Goal: Communication & Community: Share content

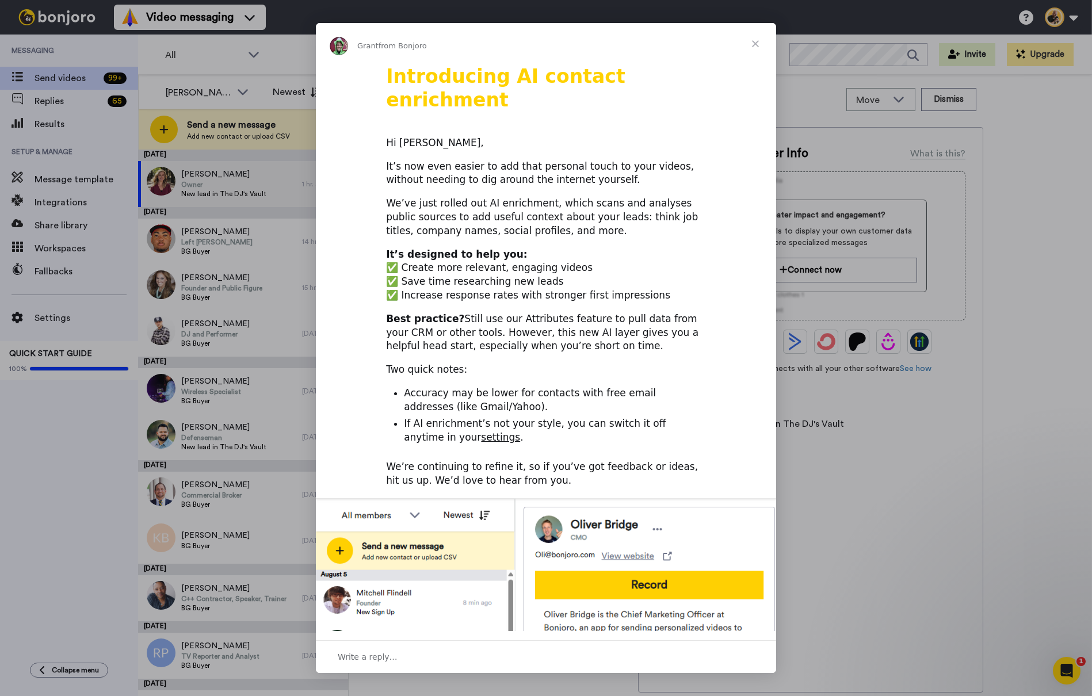
click at [759, 45] on span "Close" at bounding box center [755, 43] width 41 height 41
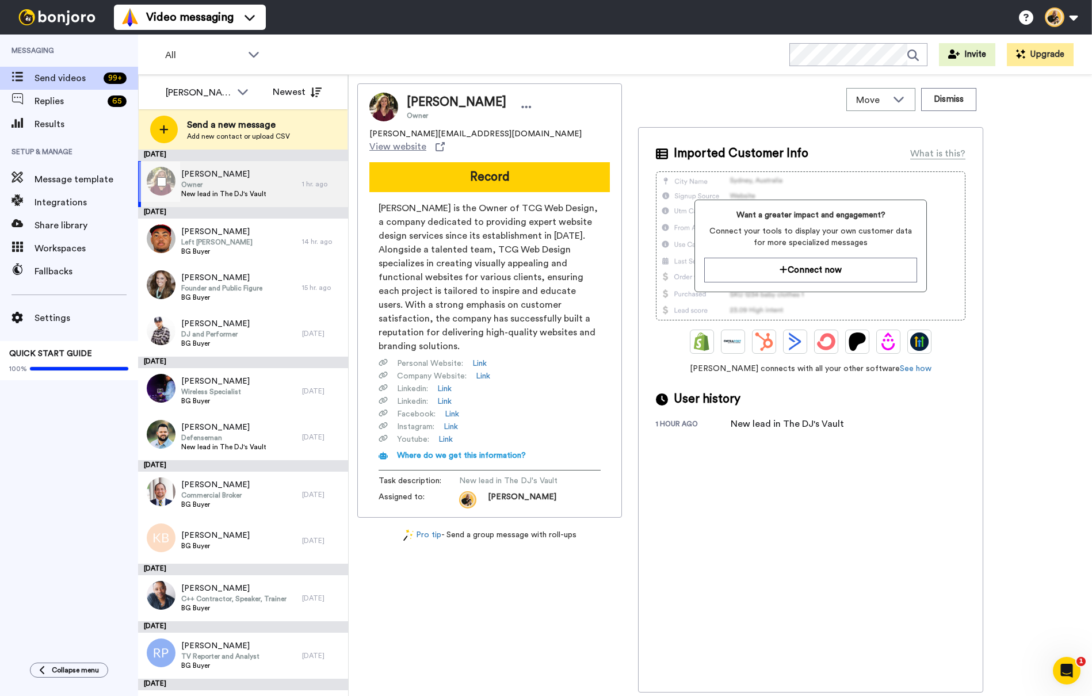
click at [231, 178] on span "Taylor Greenberg" at bounding box center [223, 175] width 85 height 12
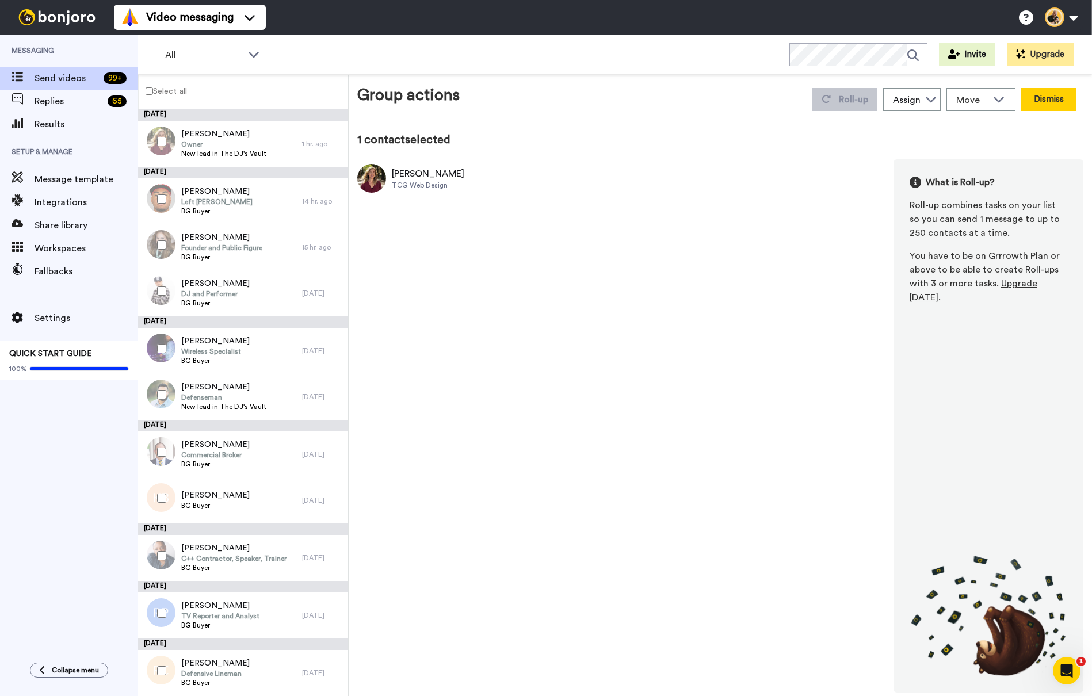
click at [1042, 104] on button "Dismiss" at bounding box center [1048, 99] width 55 height 23
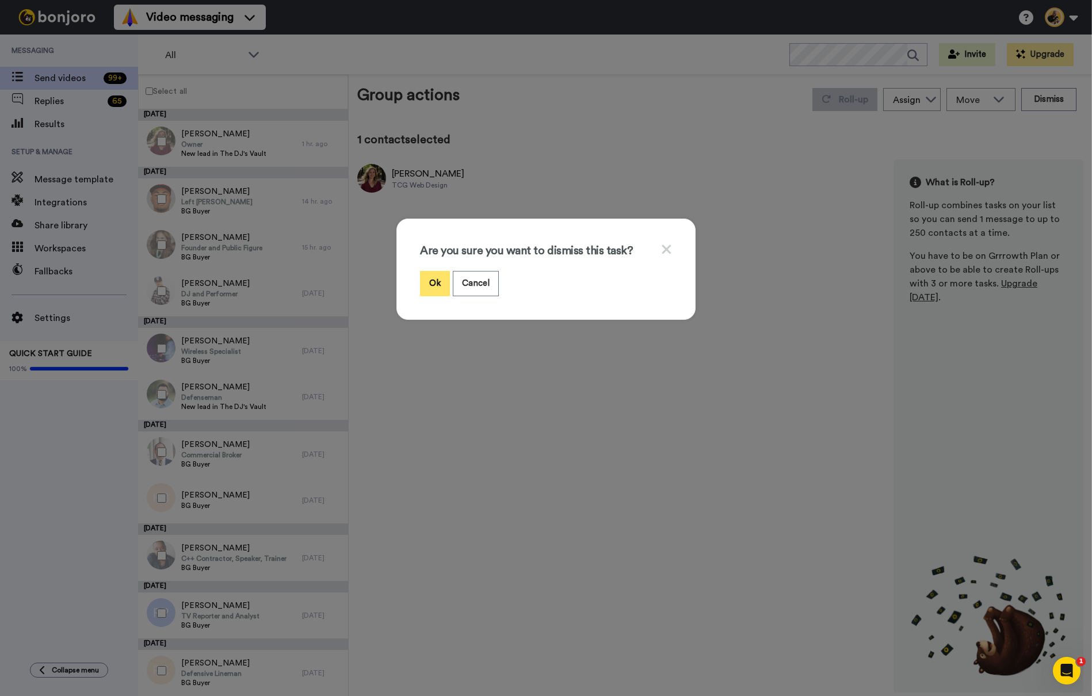
click at [439, 284] on button "Ok" at bounding box center [435, 283] width 30 height 25
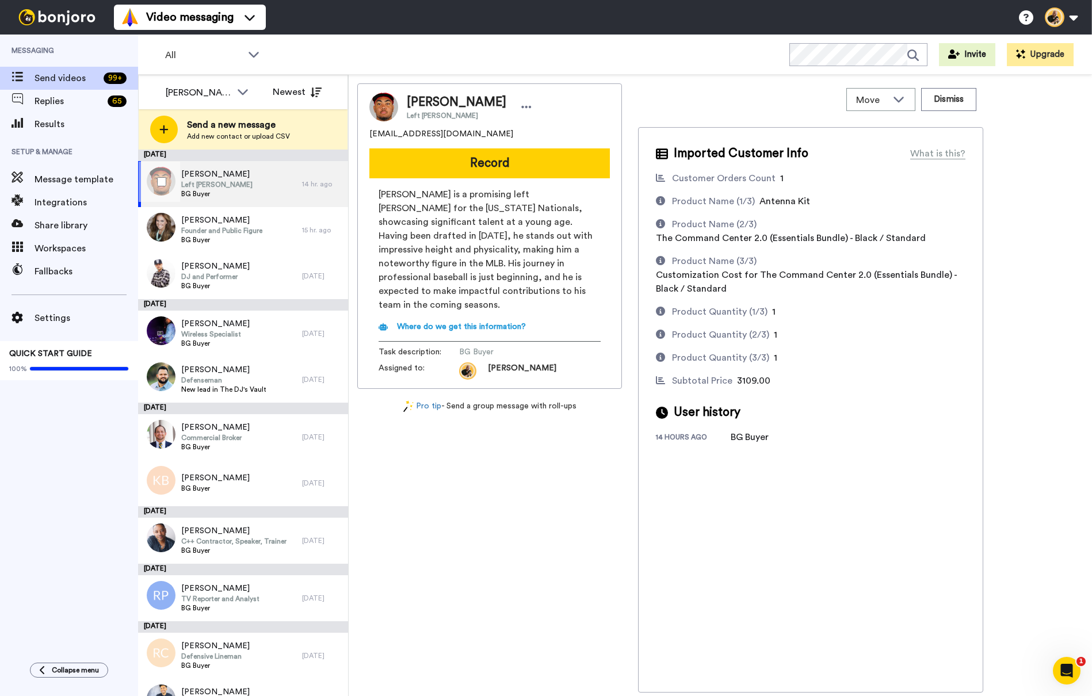
click at [240, 187] on div "James Wood Left Fielder BG Buyer" at bounding box center [220, 184] width 164 height 46
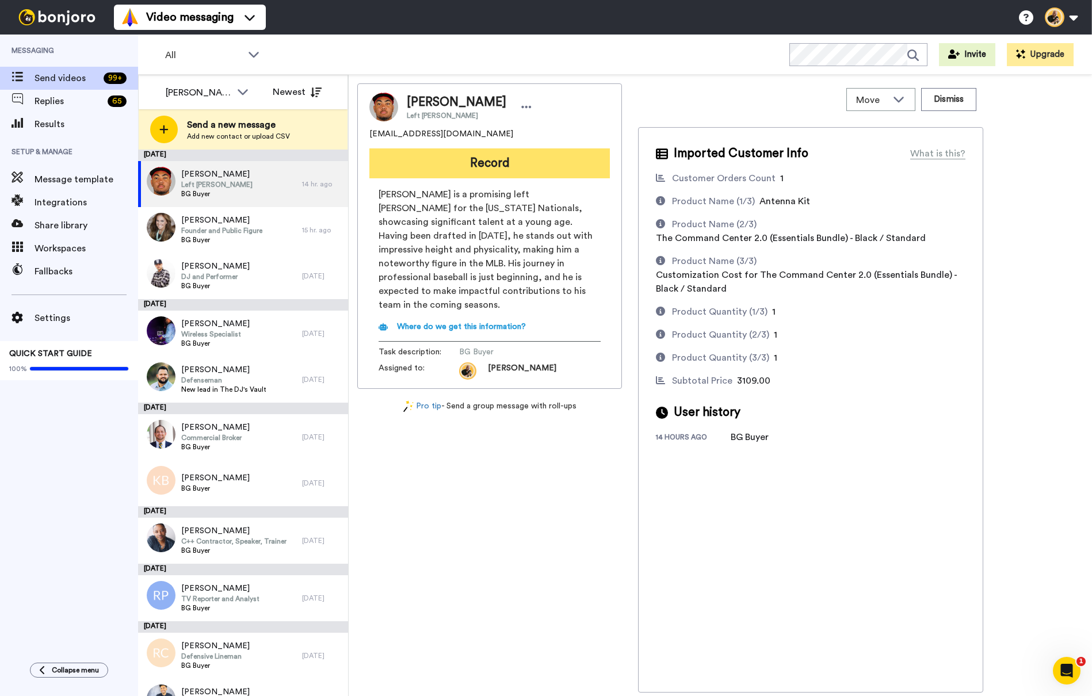
click at [497, 162] on button "Record" at bounding box center [489, 163] width 240 height 30
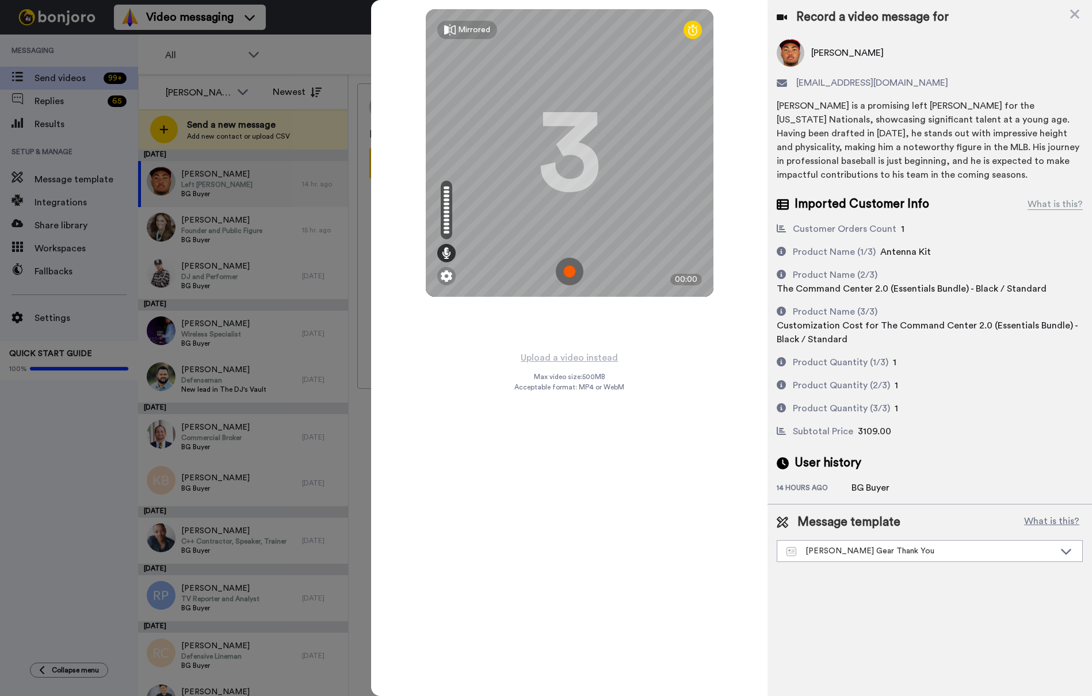
click at [560, 268] on img at bounding box center [570, 272] width 28 height 28
click at [570, 273] on img at bounding box center [570, 272] width 28 height 28
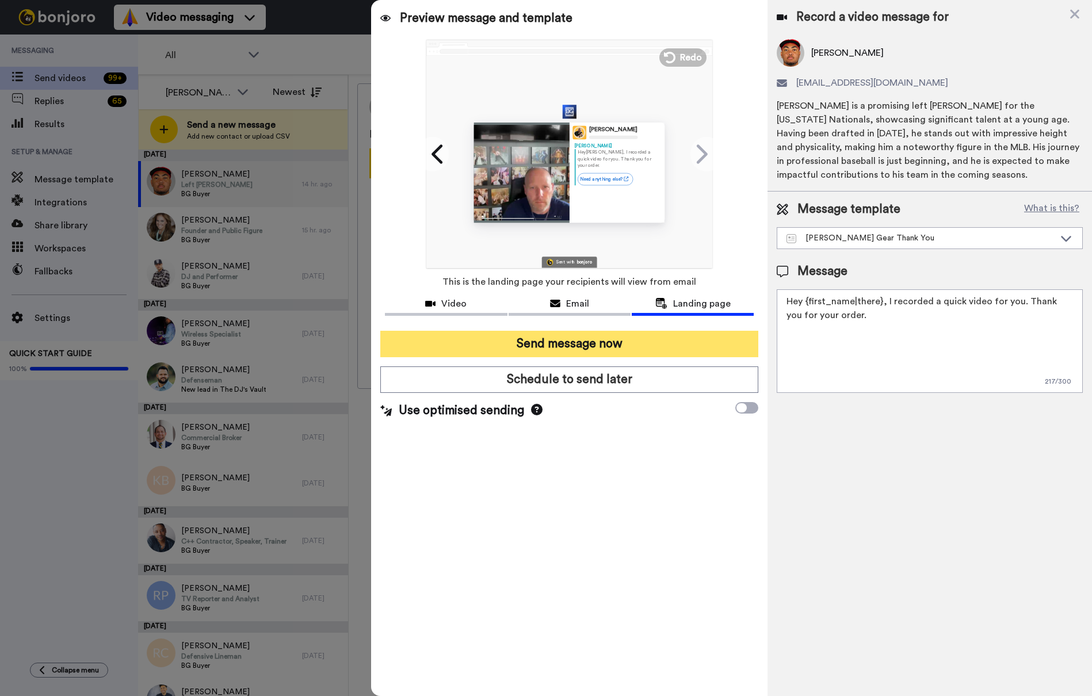
click at [601, 346] on button "Send message now" at bounding box center [569, 344] width 378 height 26
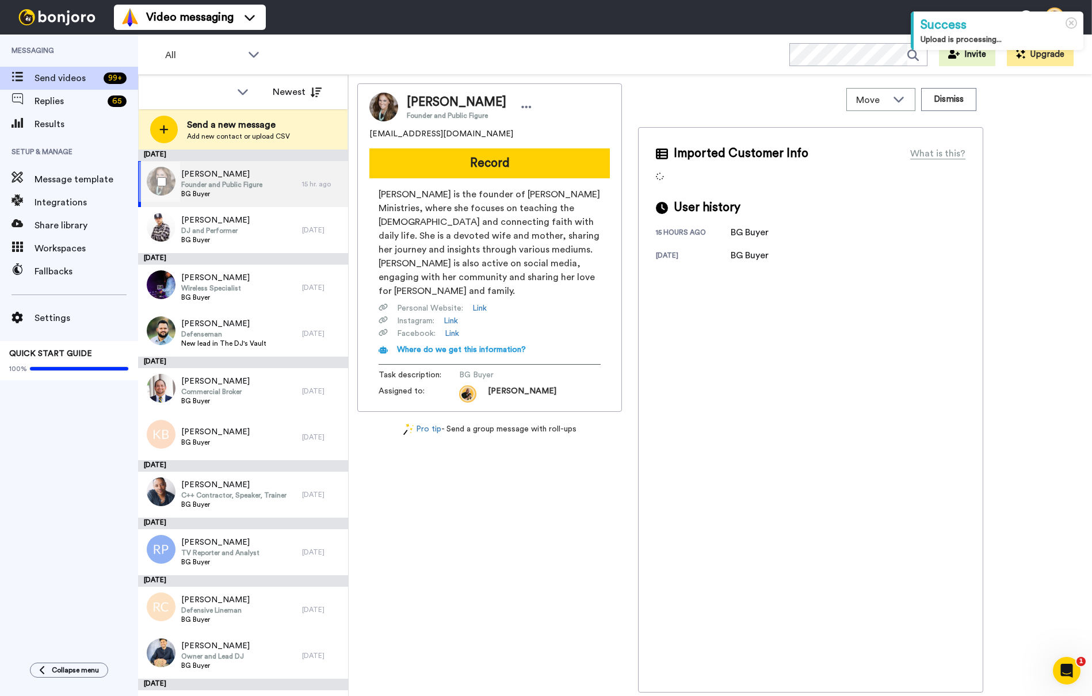
click at [253, 183] on span "Founder and Public Figure" at bounding box center [221, 184] width 81 height 9
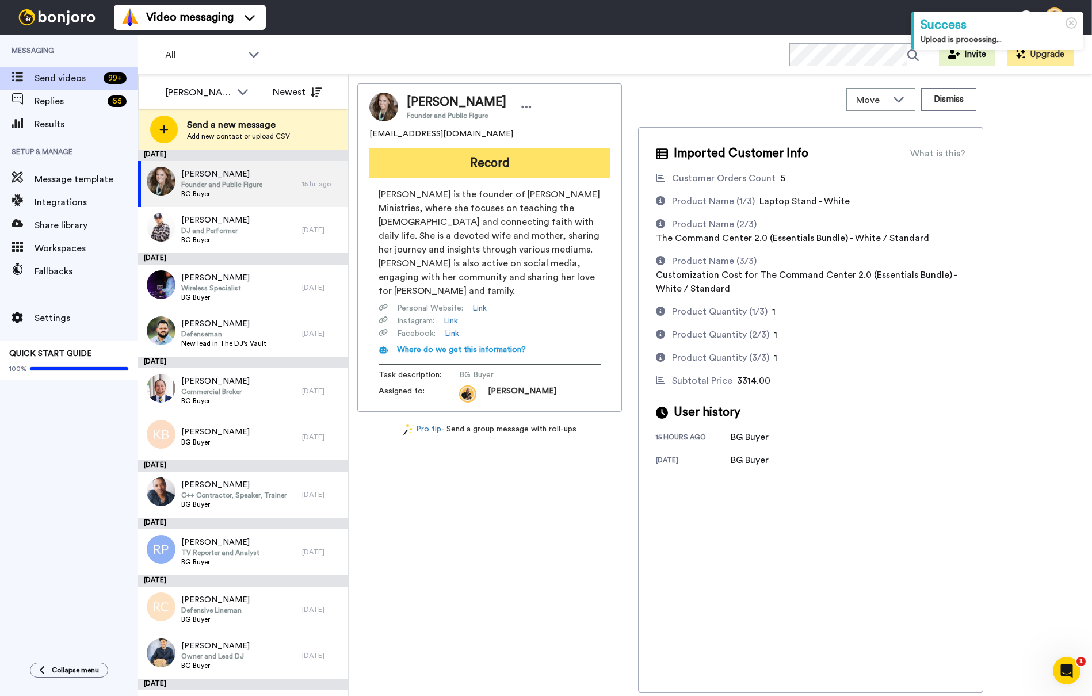
click at [510, 161] on button "Record" at bounding box center [489, 163] width 240 height 30
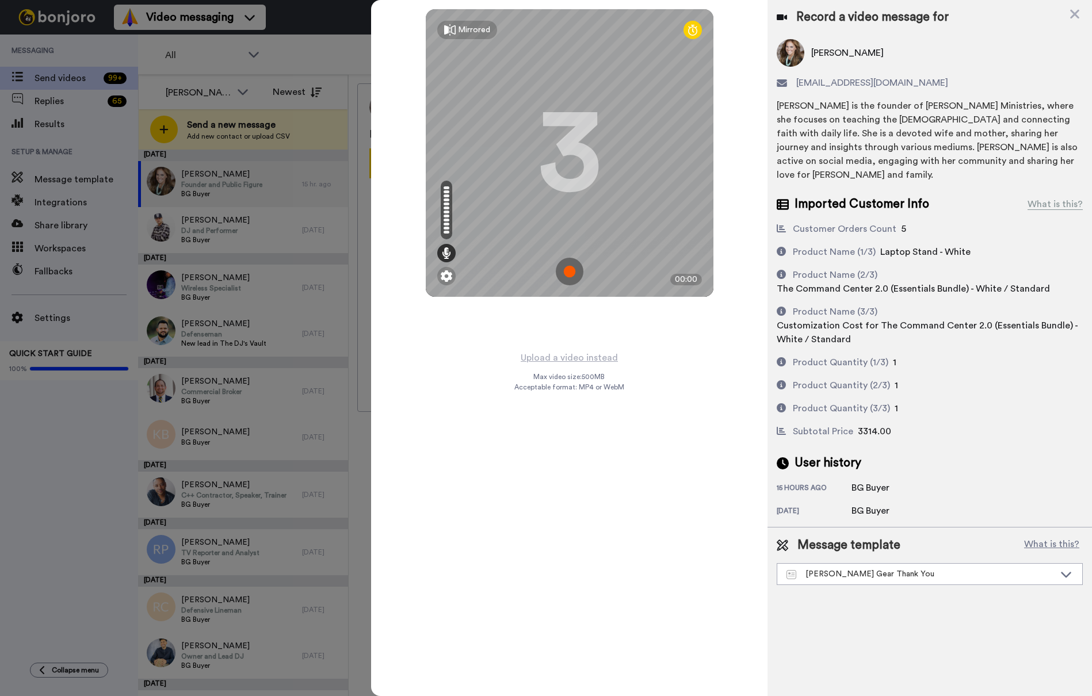
click at [569, 270] on img at bounding box center [570, 272] width 28 height 28
click at [576, 276] on img at bounding box center [570, 272] width 28 height 28
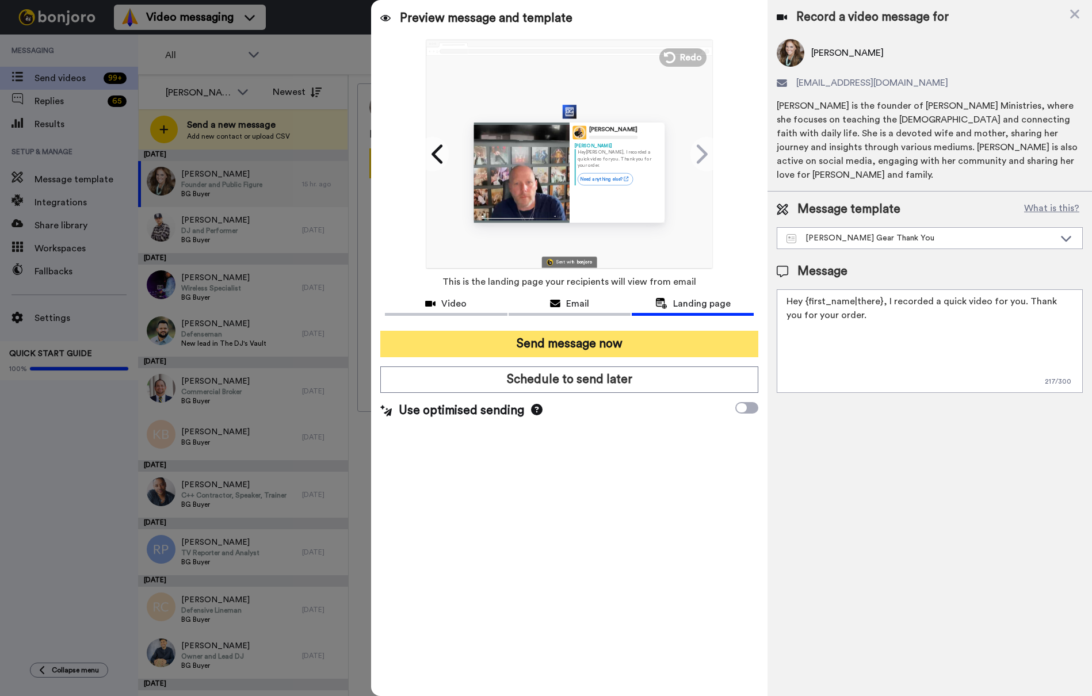
click at [578, 343] on button "Send message now" at bounding box center [569, 344] width 378 height 26
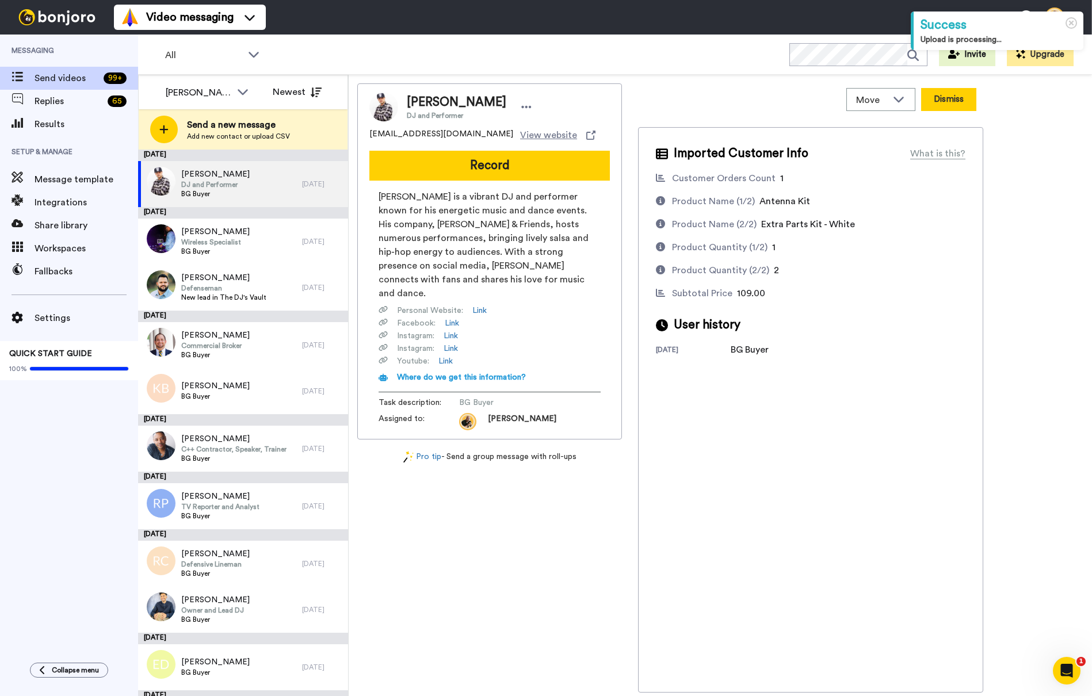
click at [948, 105] on button "Dismiss" at bounding box center [948, 99] width 55 height 23
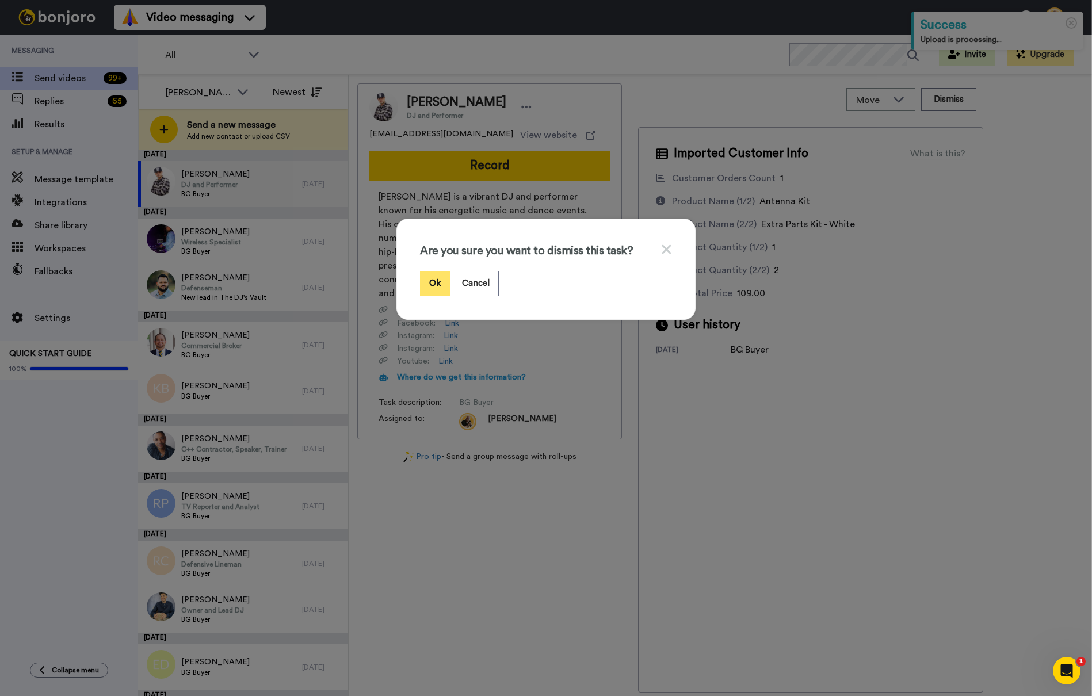
click at [433, 287] on button "Ok" at bounding box center [435, 283] width 30 height 25
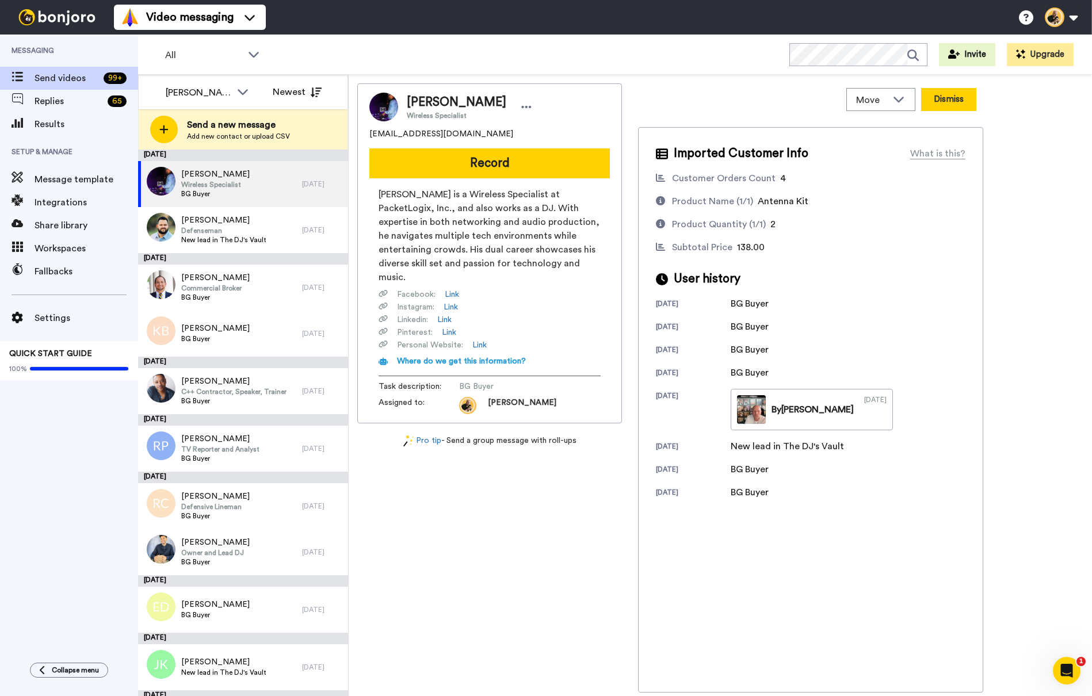
click at [957, 100] on button "Dismiss" at bounding box center [948, 99] width 55 height 23
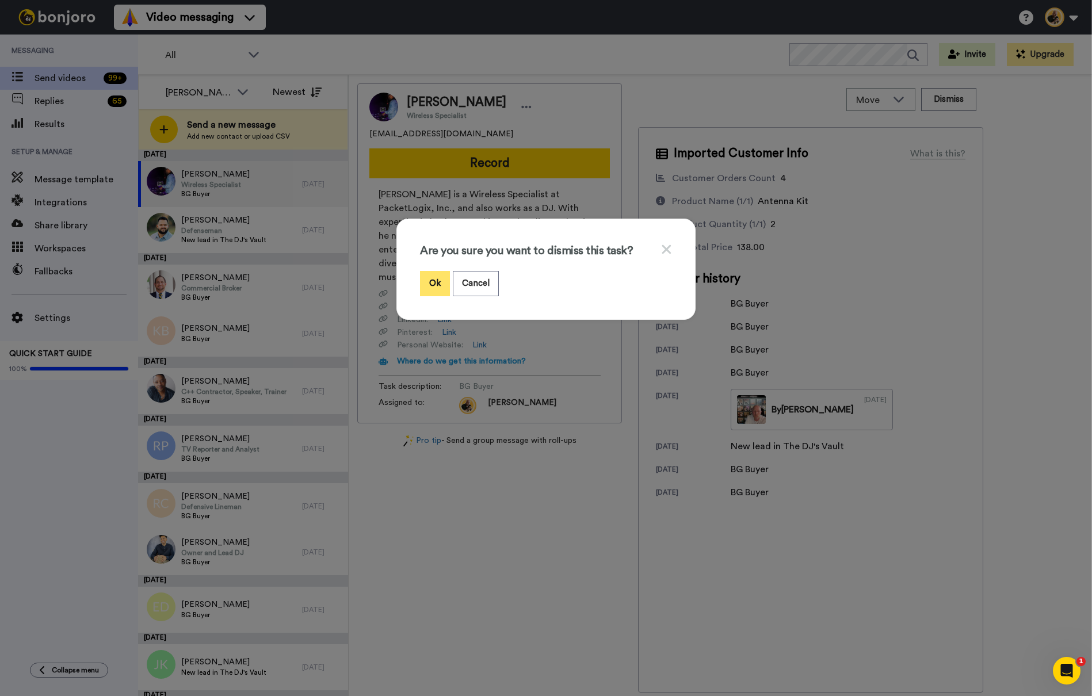
click at [433, 278] on button "Ok" at bounding box center [435, 283] width 30 height 25
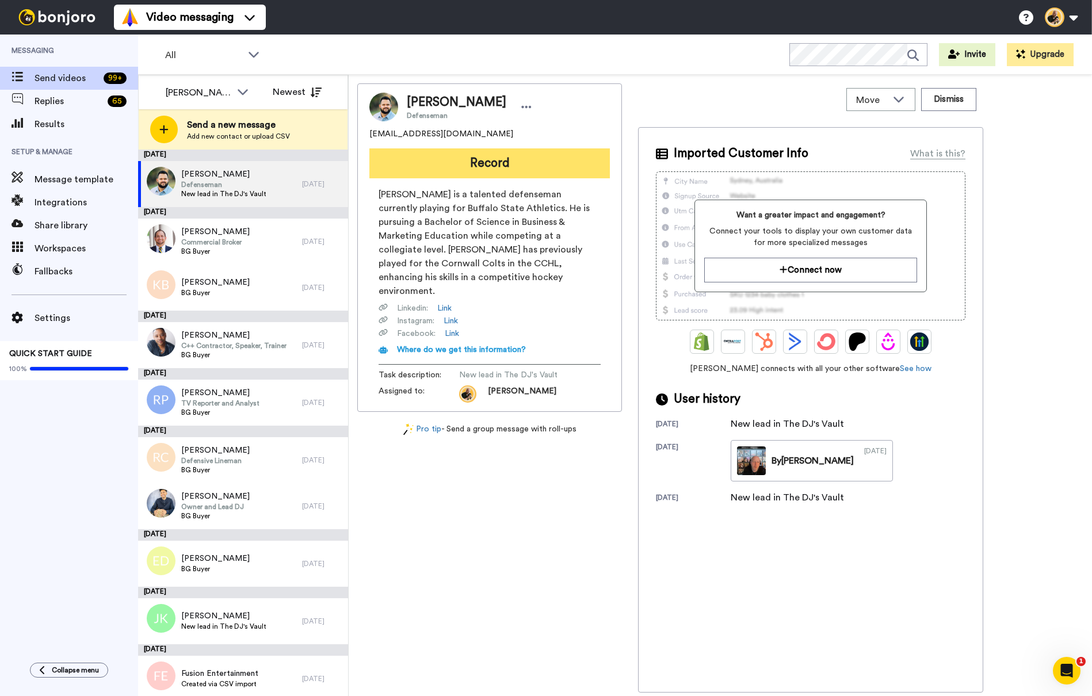
click at [475, 158] on button "Record" at bounding box center [489, 163] width 240 height 30
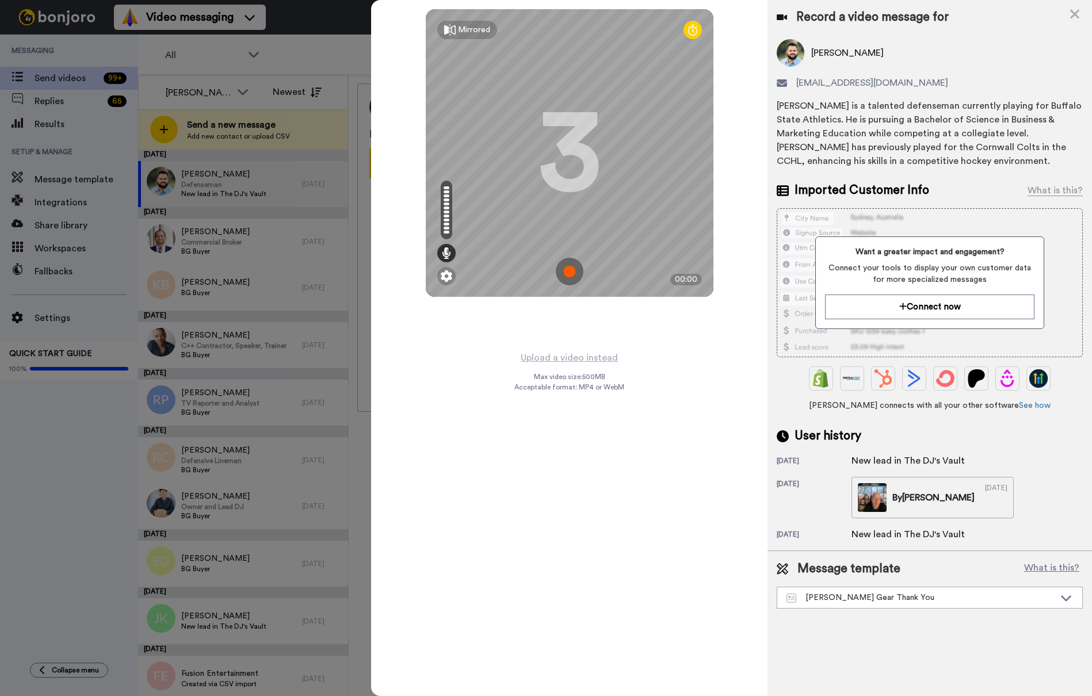
click at [574, 284] on img at bounding box center [570, 272] width 28 height 28
click at [564, 274] on img at bounding box center [570, 272] width 28 height 28
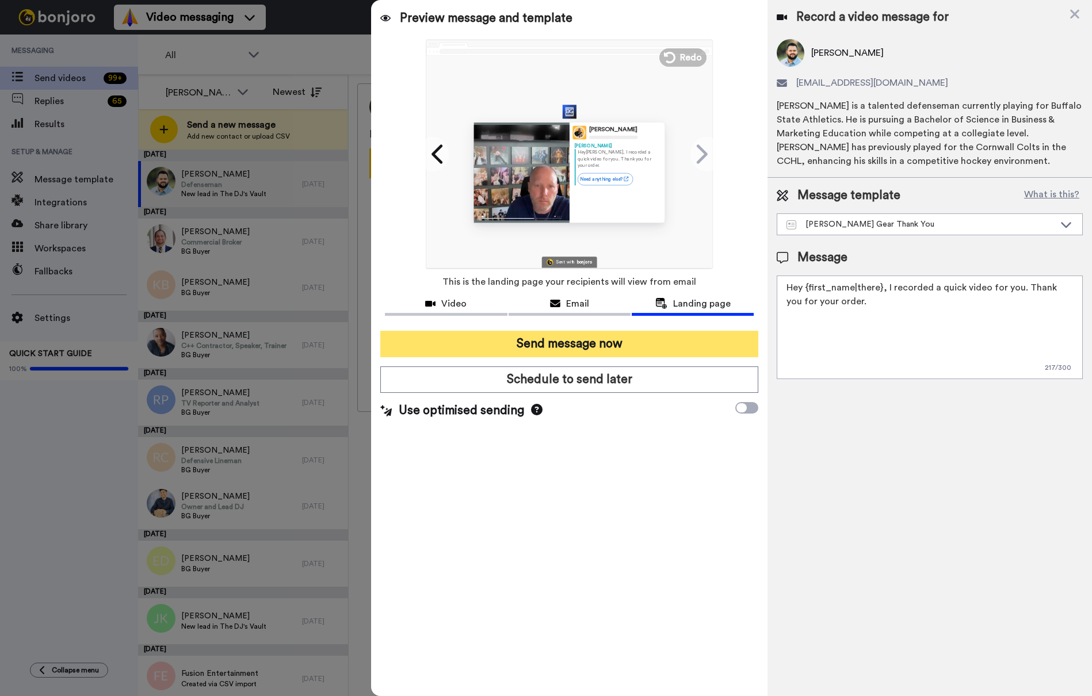
click at [575, 351] on button "Send message now" at bounding box center [569, 344] width 378 height 26
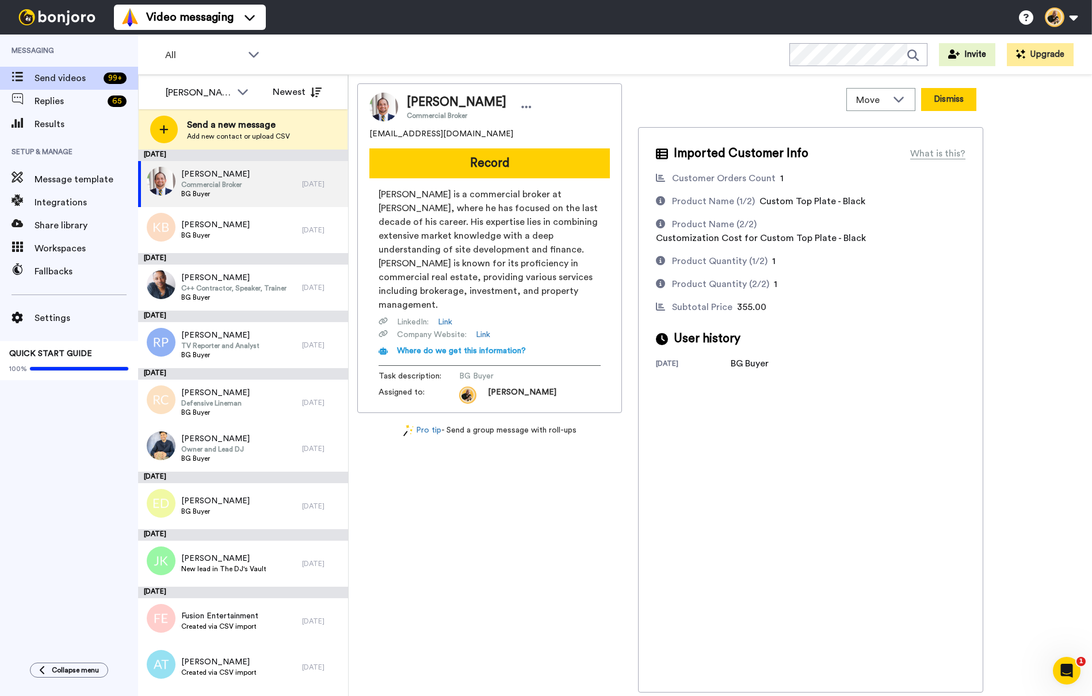
click at [953, 101] on button "Dismiss" at bounding box center [948, 99] width 55 height 23
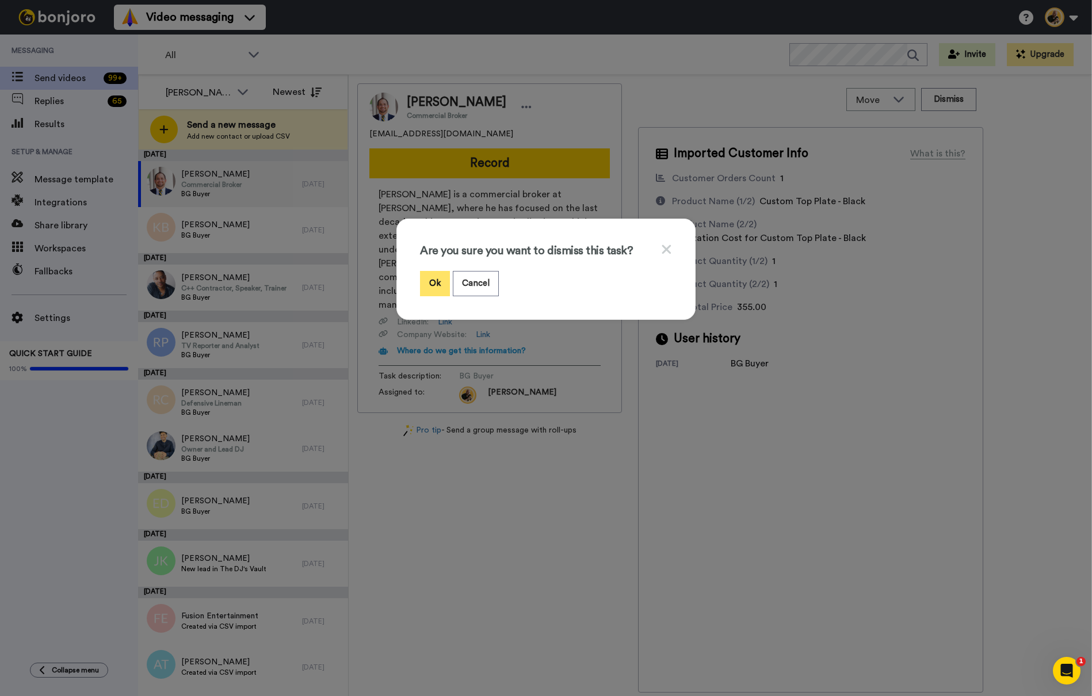
click at [442, 285] on button "Ok" at bounding box center [435, 283] width 30 height 25
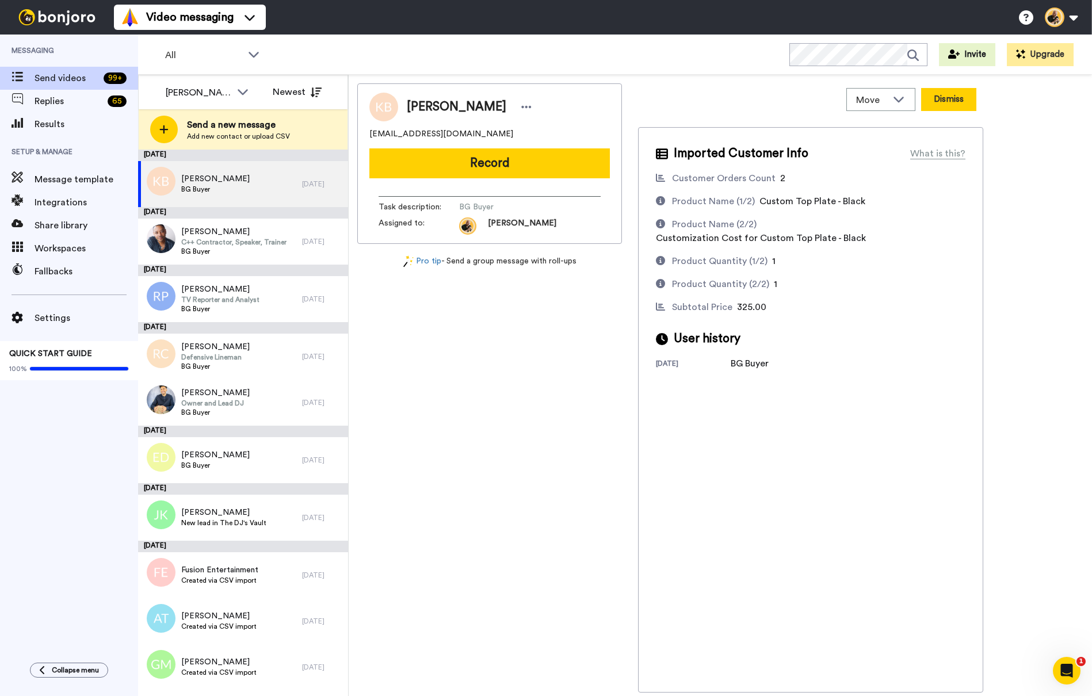
click at [957, 101] on button "Dismiss" at bounding box center [948, 99] width 55 height 23
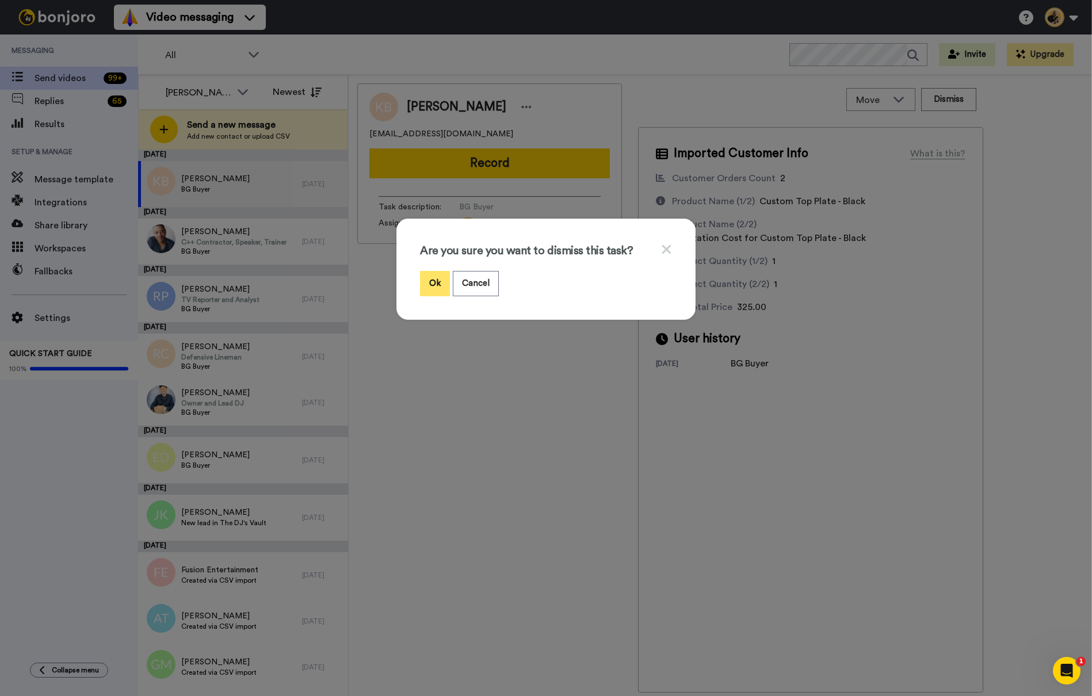
click at [434, 288] on button "Ok" at bounding box center [435, 283] width 30 height 25
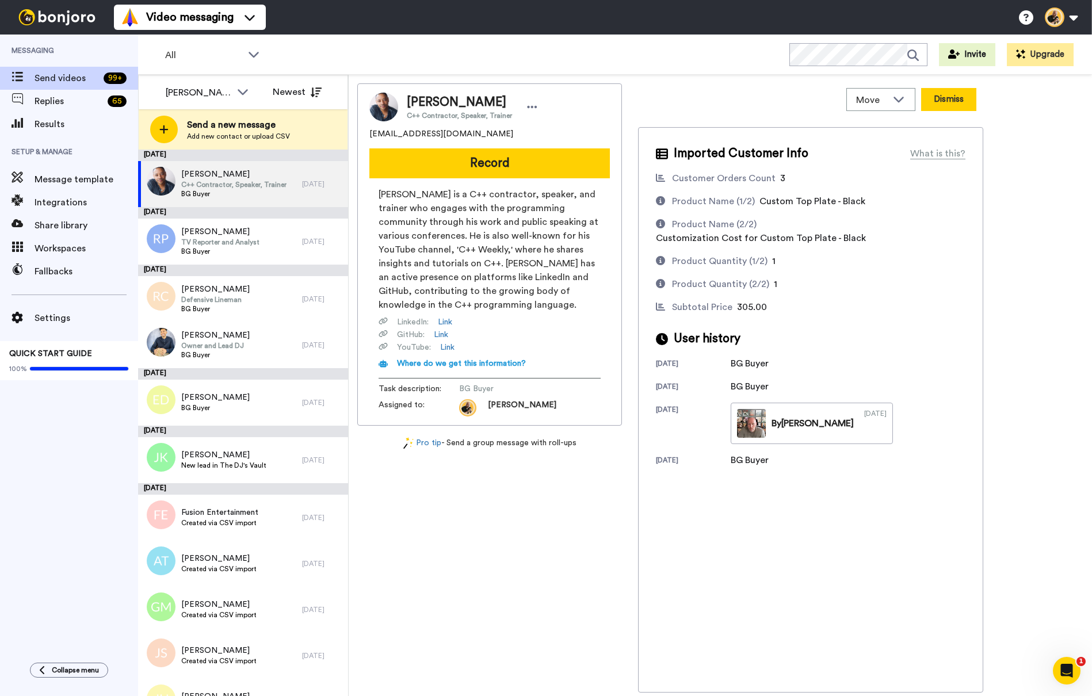
click at [945, 97] on button "Dismiss" at bounding box center [948, 99] width 55 height 23
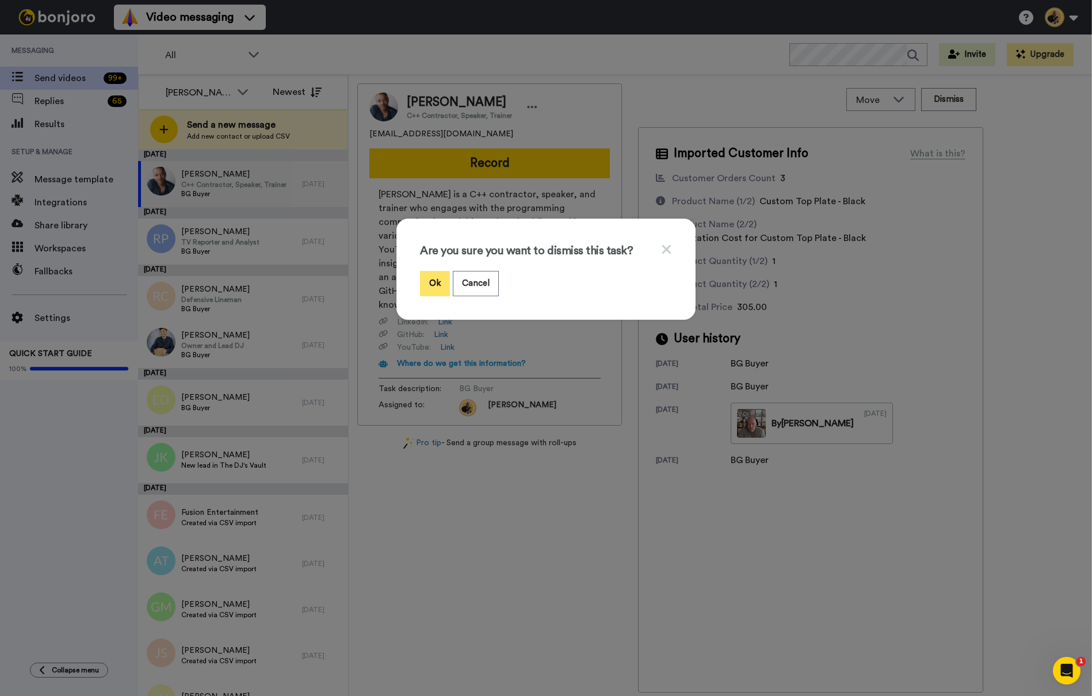
click at [443, 292] on button "Ok" at bounding box center [435, 283] width 30 height 25
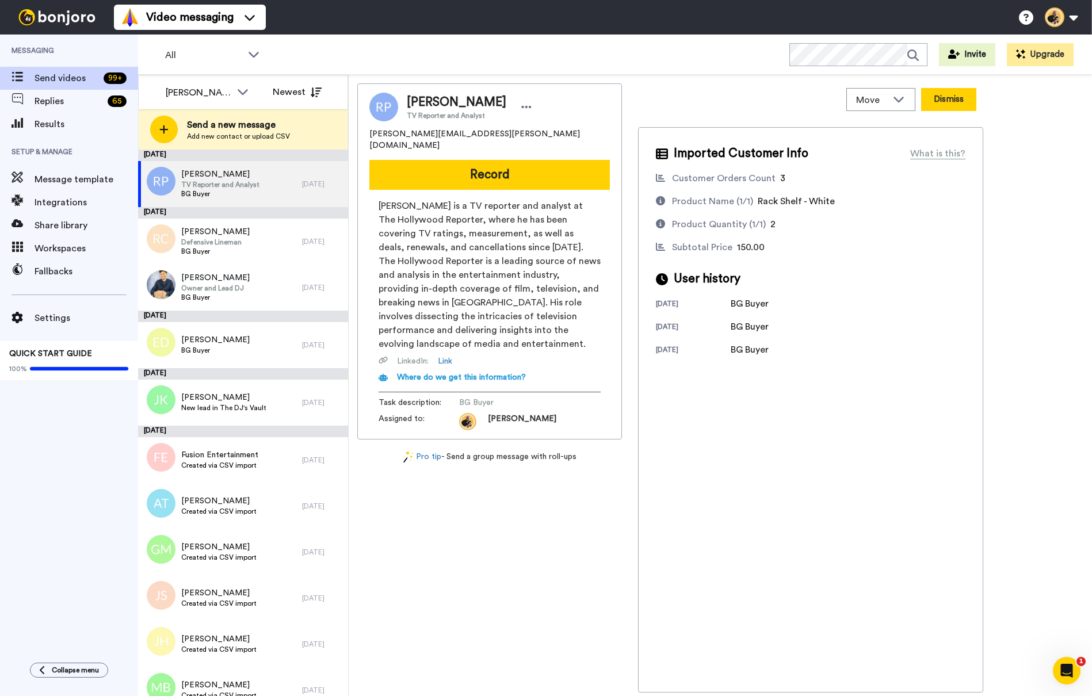
click at [964, 98] on button "Dismiss" at bounding box center [948, 99] width 55 height 23
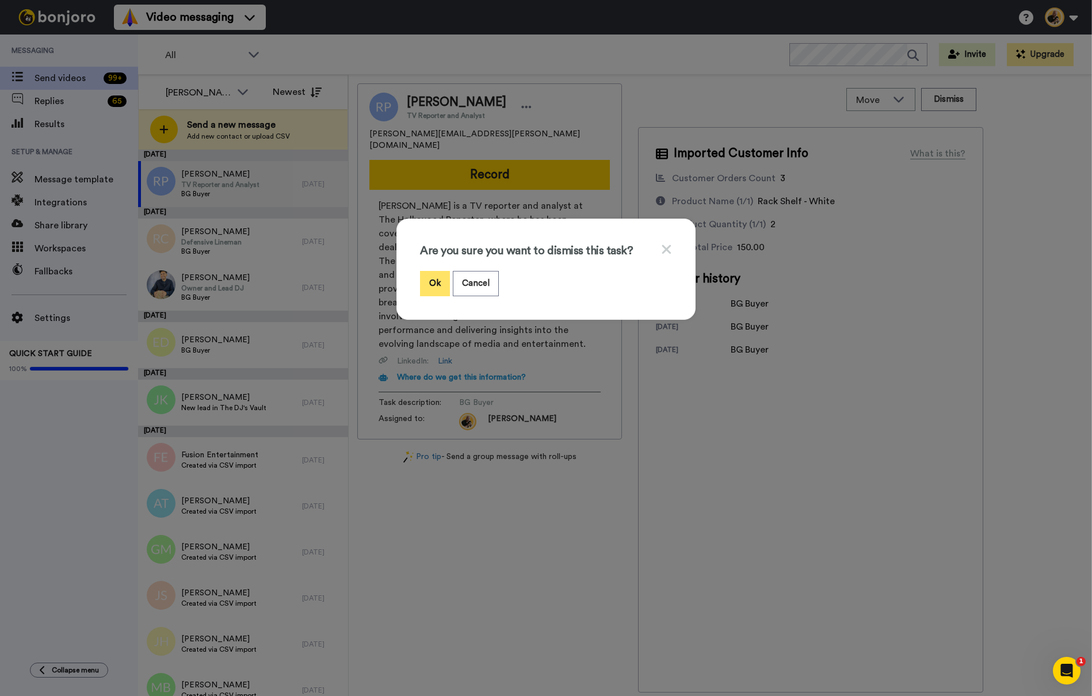
click at [437, 288] on button "Ok" at bounding box center [435, 283] width 30 height 25
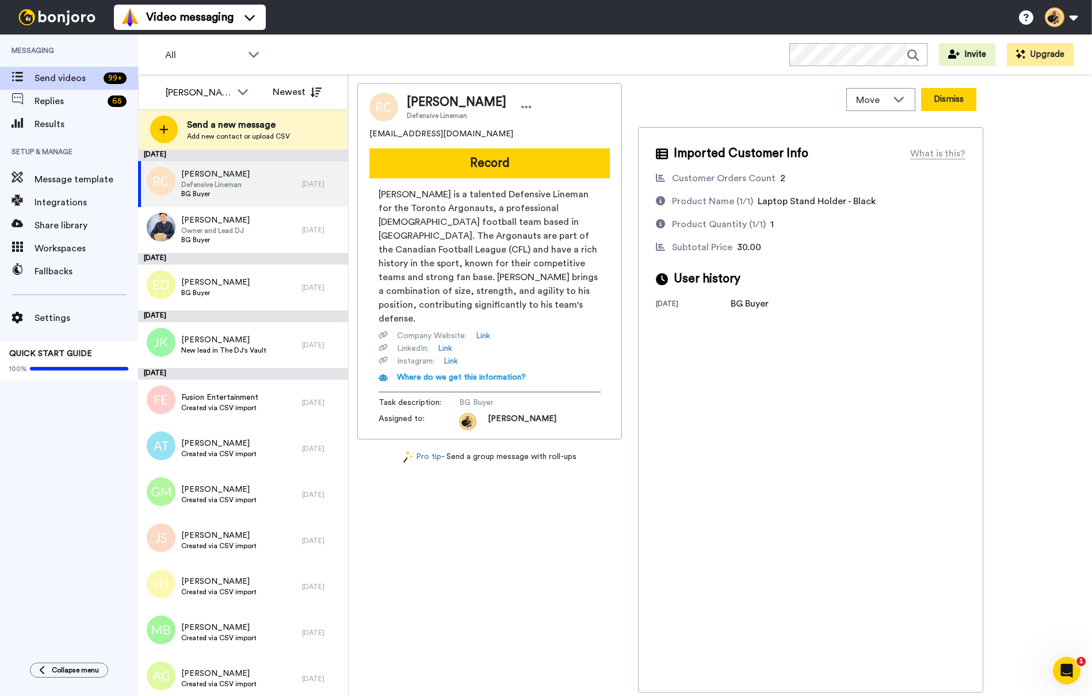
click at [946, 94] on button "Dismiss" at bounding box center [948, 99] width 55 height 23
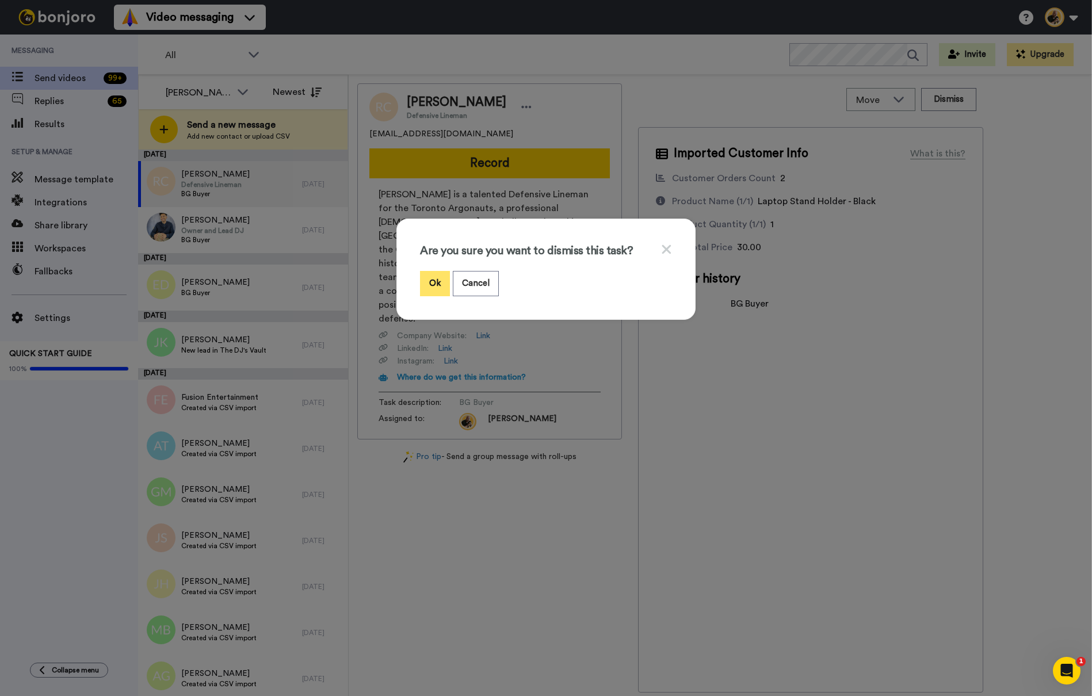
click at [437, 278] on button "Ok" at bounding box center [435, 283] width 30 height 25
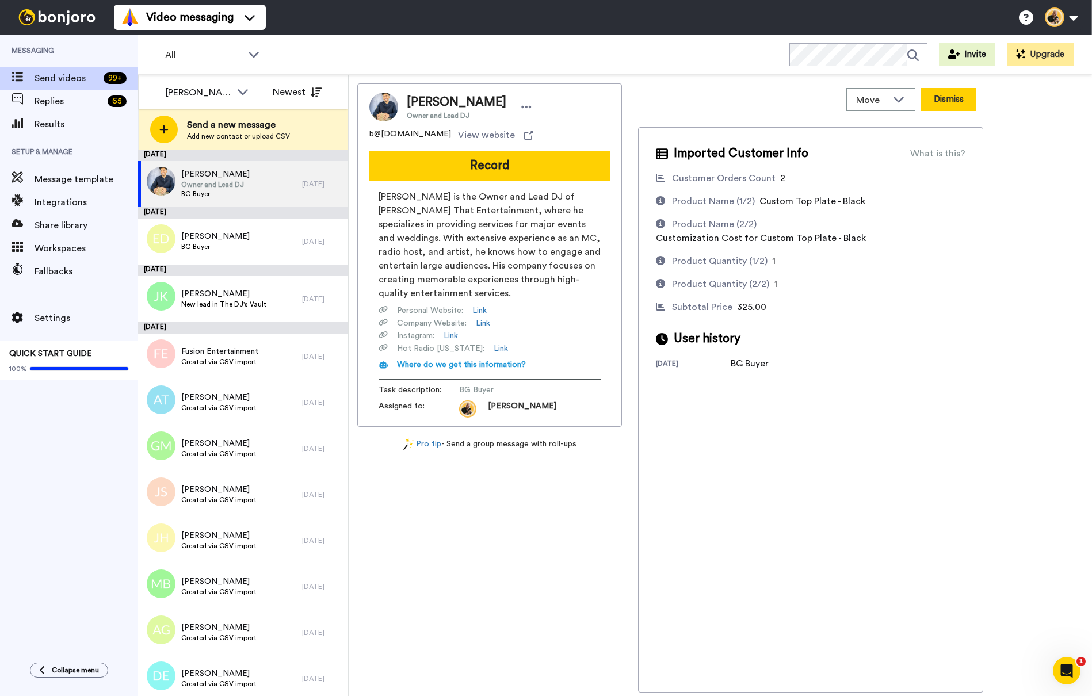
click at [932, 93] on button "Dismiss" at bounding box center [948, 99] width 55 height 23
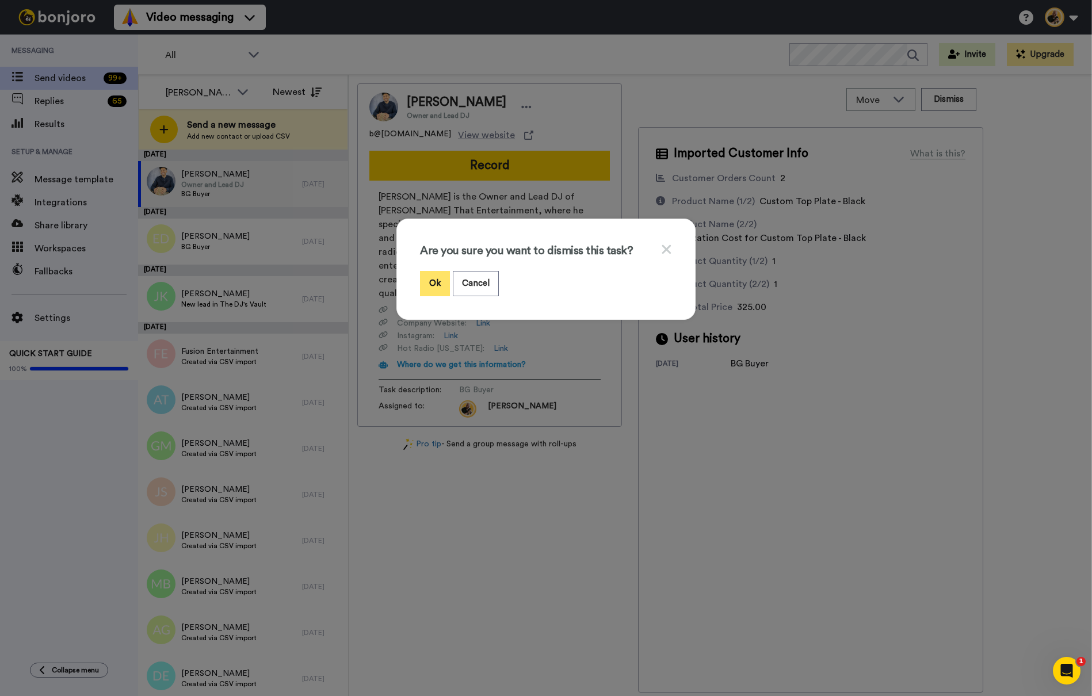
click at [429, 280] on button "Ok" at bounding box center [435, 283] width 30 height 25
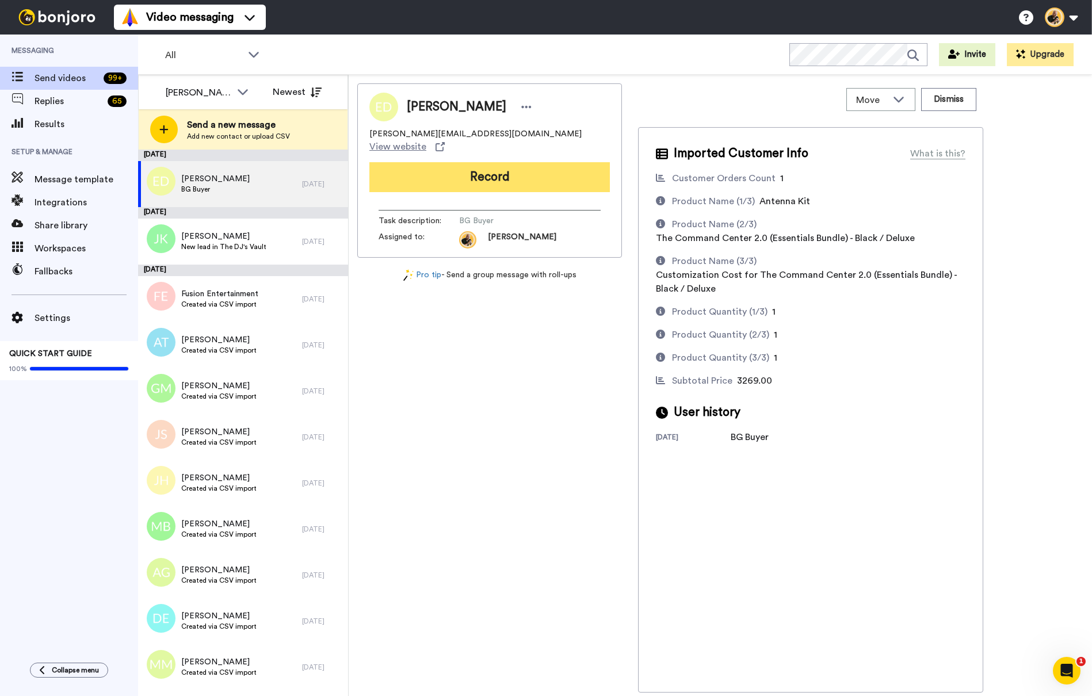
click at [496, 172] on button "Record" at bounding box center [489, 177] width 240 height 30
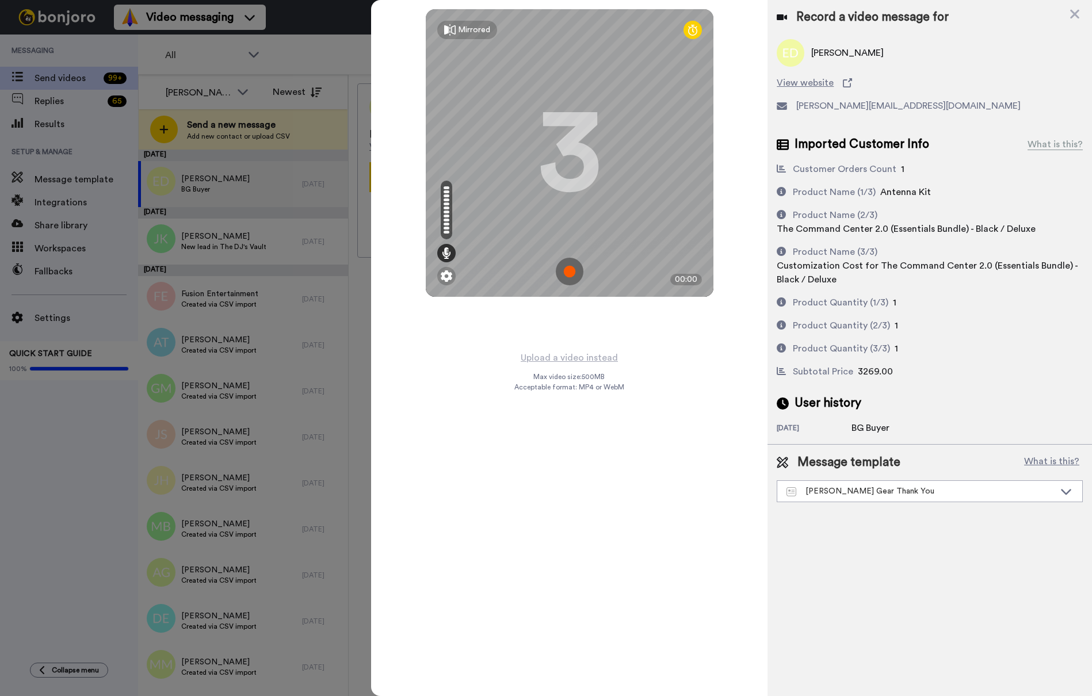
click at [580, 272] on img at bounding box center [570, 272] width 28 height 28
click at [578, 274] on img at bounding box center [570, 272] width 28 height 28
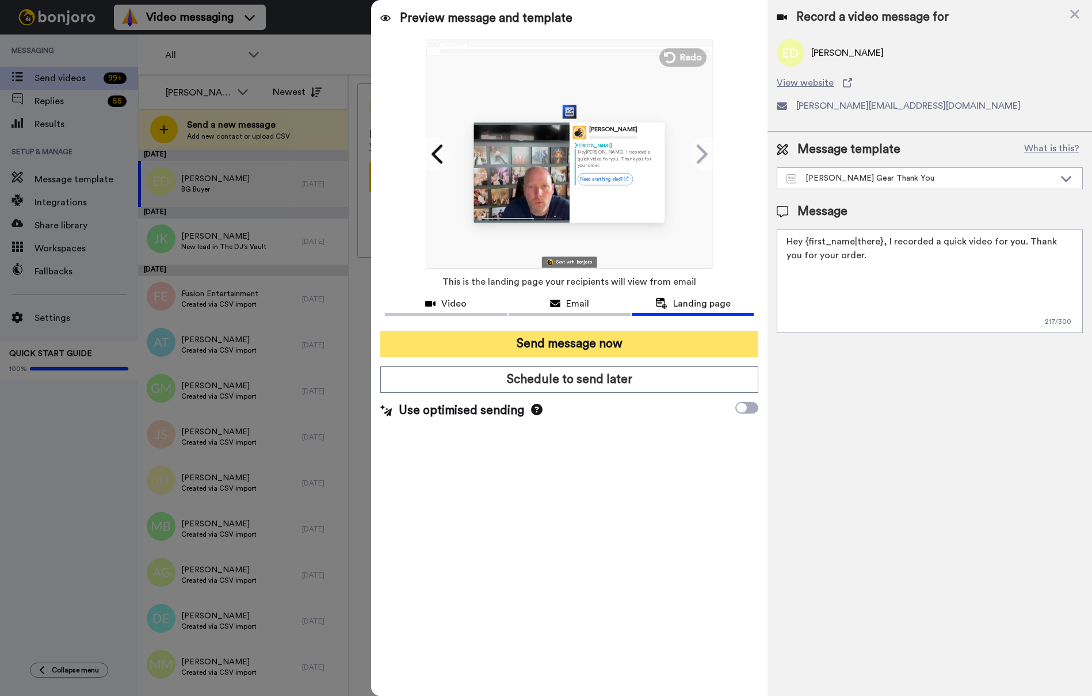
click at [572, 352] on button "Send message now" at bounding box center [569, 344] width 378 height 26
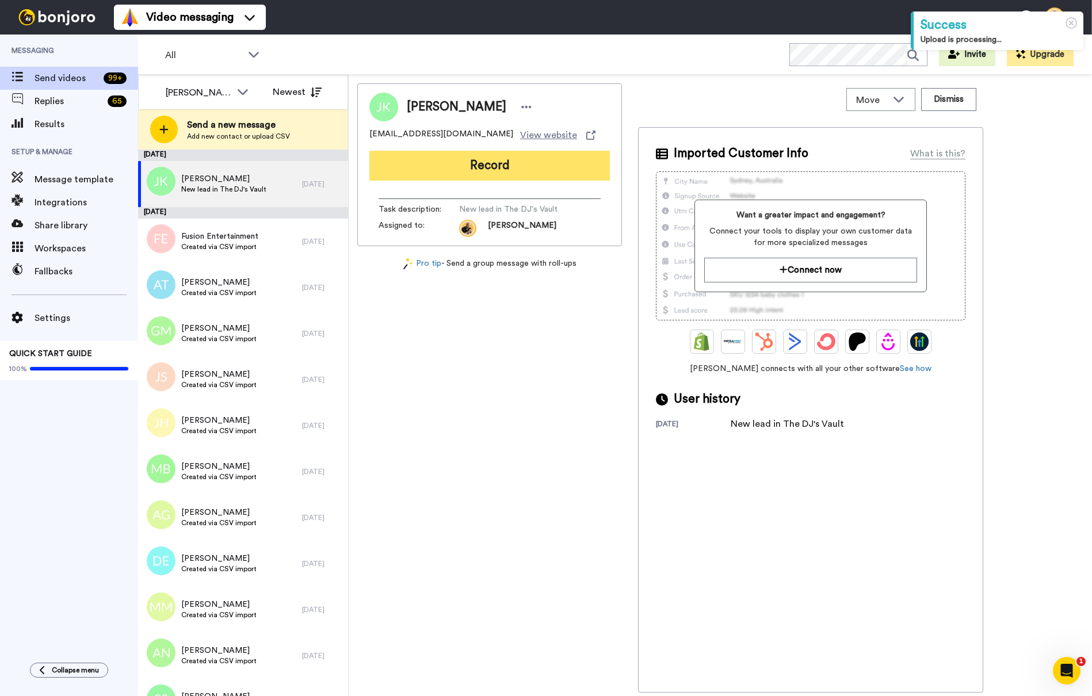
click at [500, 170] on button "Record" at bounding box center [489, 166] width 240 height 30
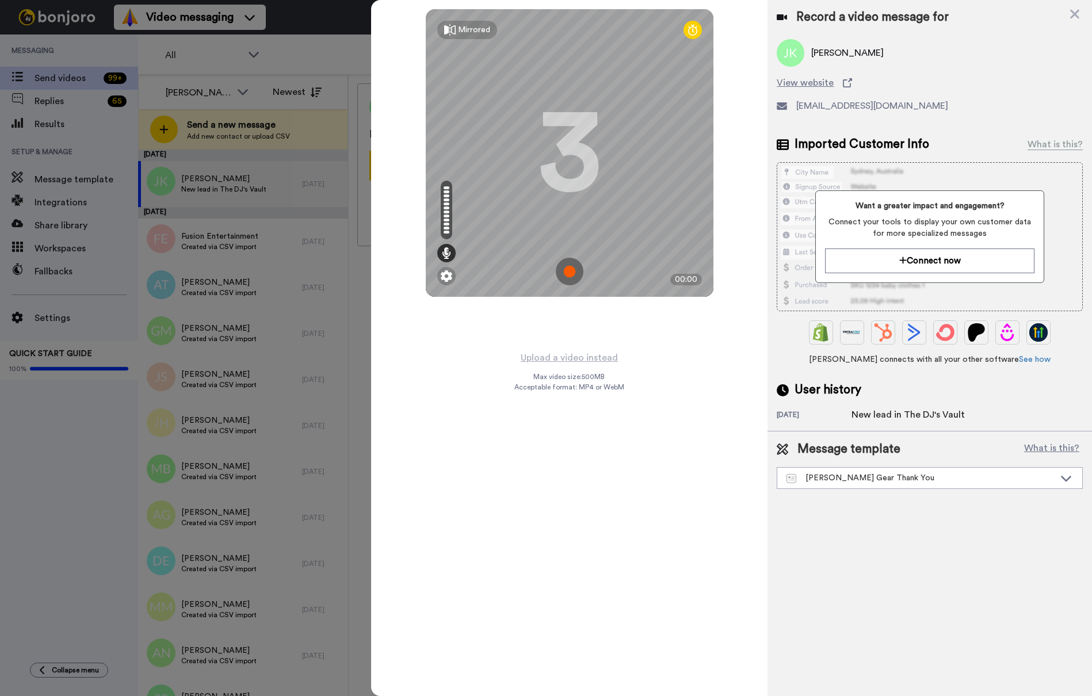
click at [568, 273] on img at bounding box center [570, 272] width 28 height 28
click at [576, 275] on img at bounding box center [570, 272] width 28 height 28
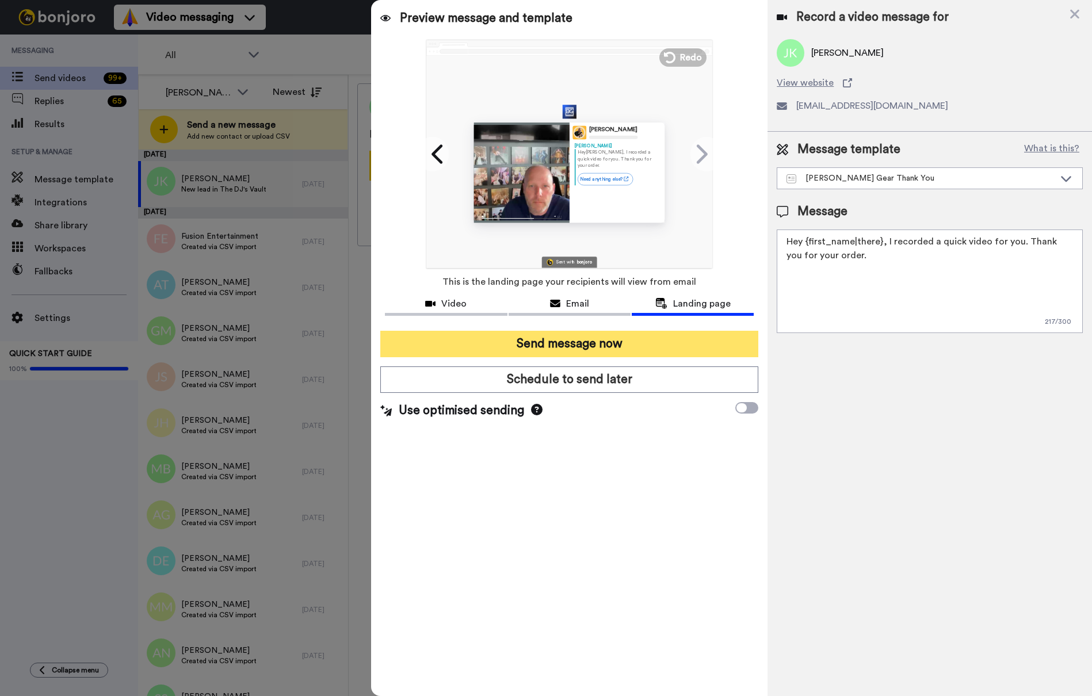
click at [601, 347] on button "Send message now" at bounding box center [569, 344] width 378 height 26
